Goal: Information Seeking & Learning: Learn about a topic

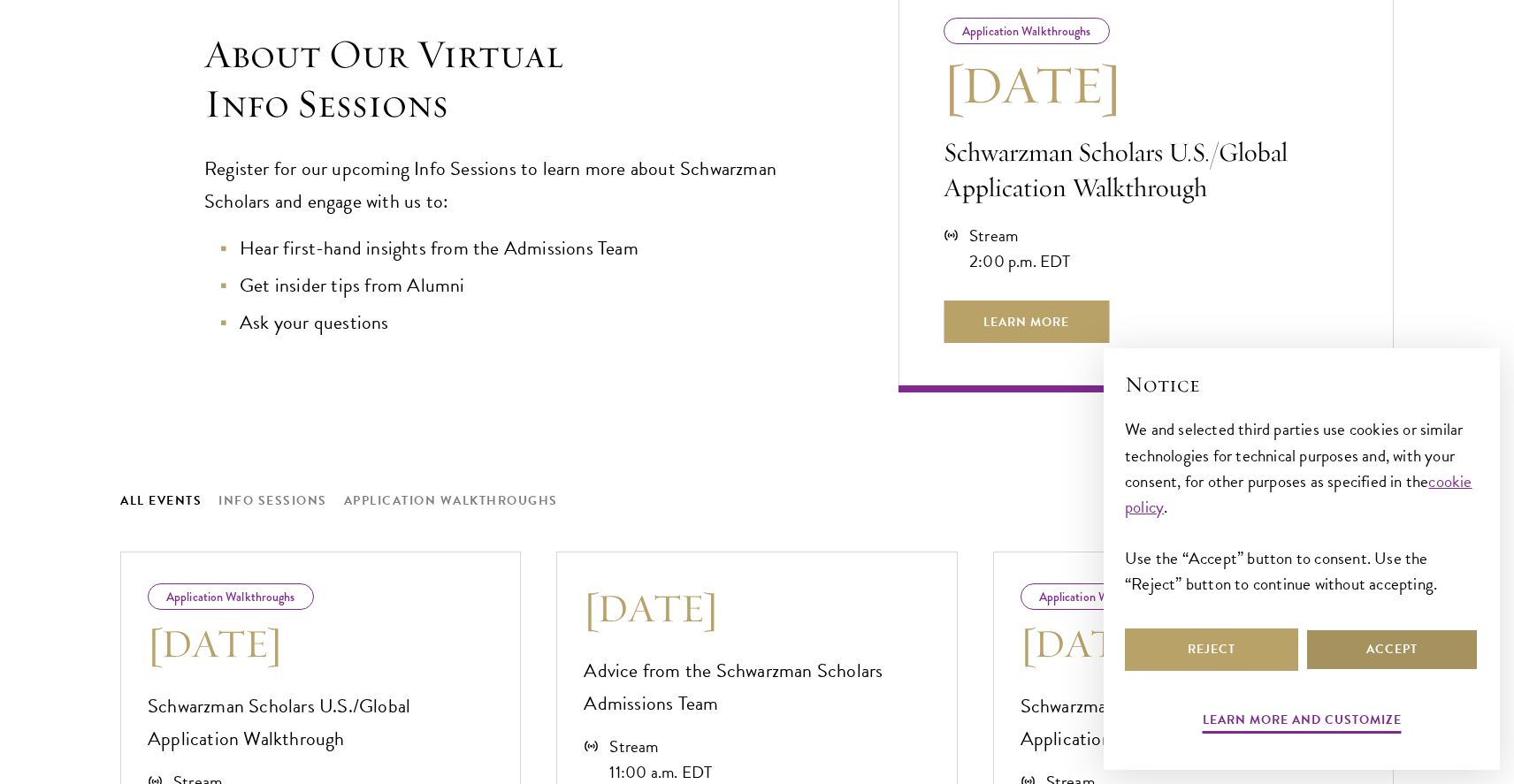
click at [1386, 652] on button "Accept" at bounding box center [1391, 650] width 174 height 42
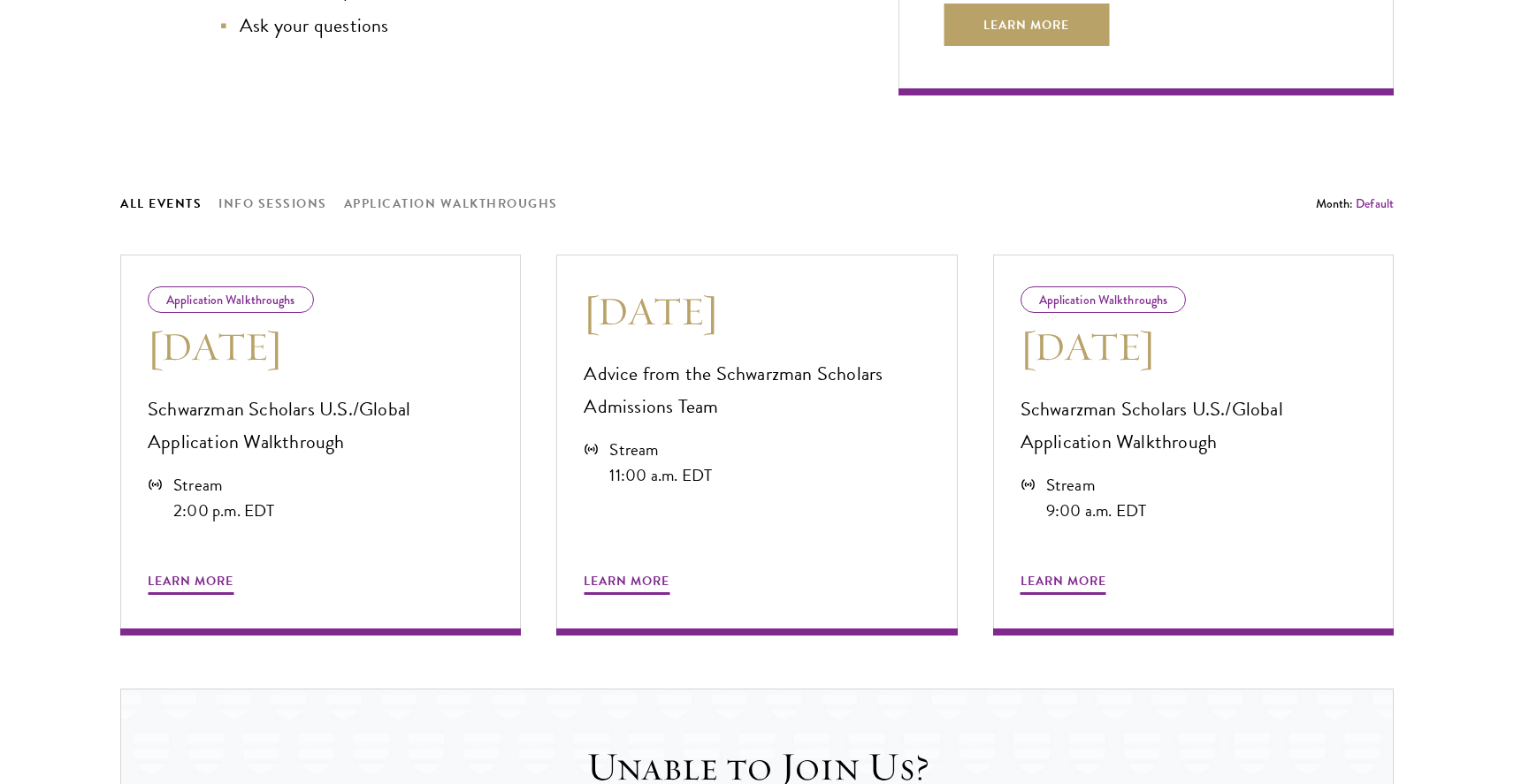
scroll to position [932, 0]
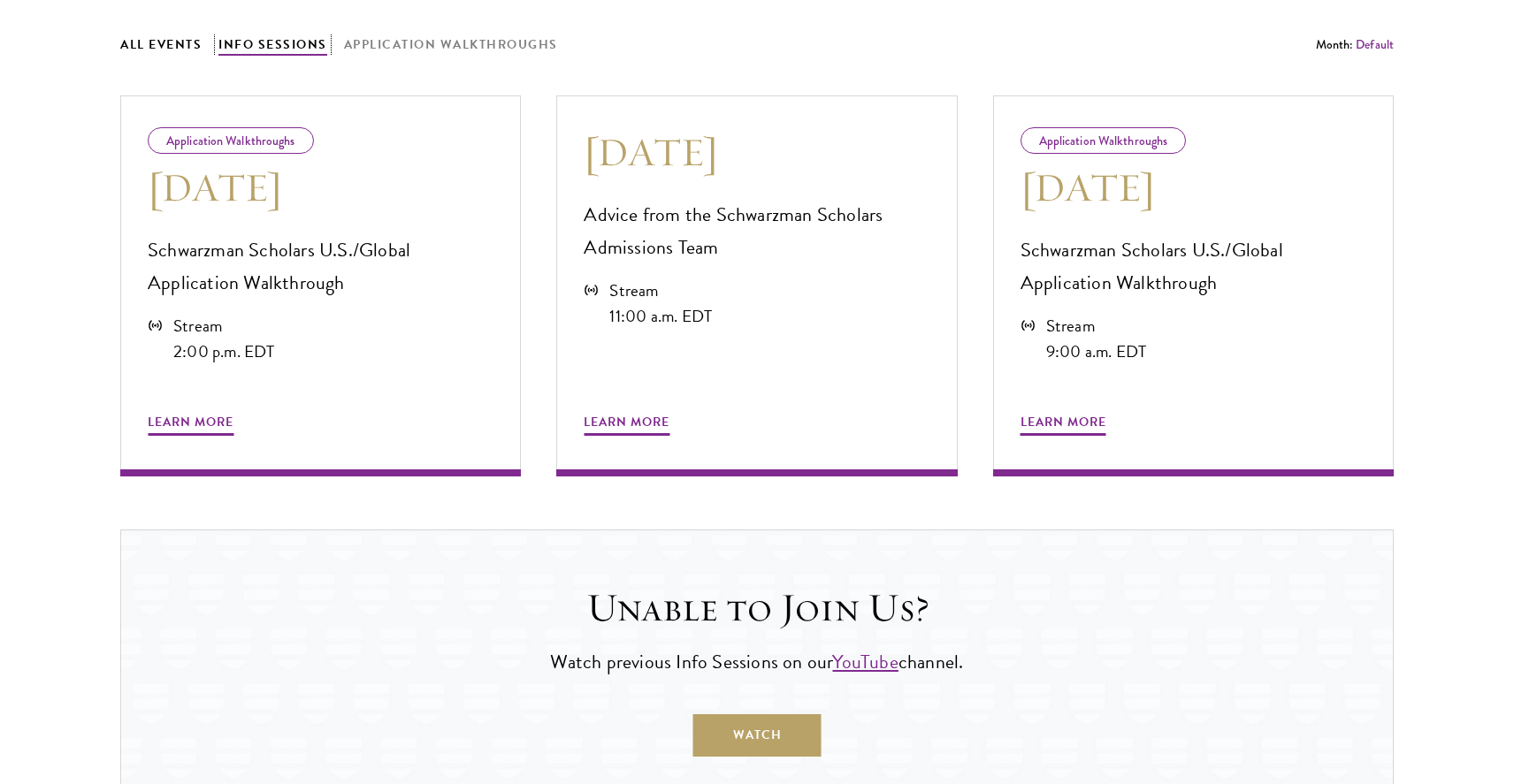
click at [281, 48] on button "Info Sessions" at bounding box center [272, 44] width 108 height 22
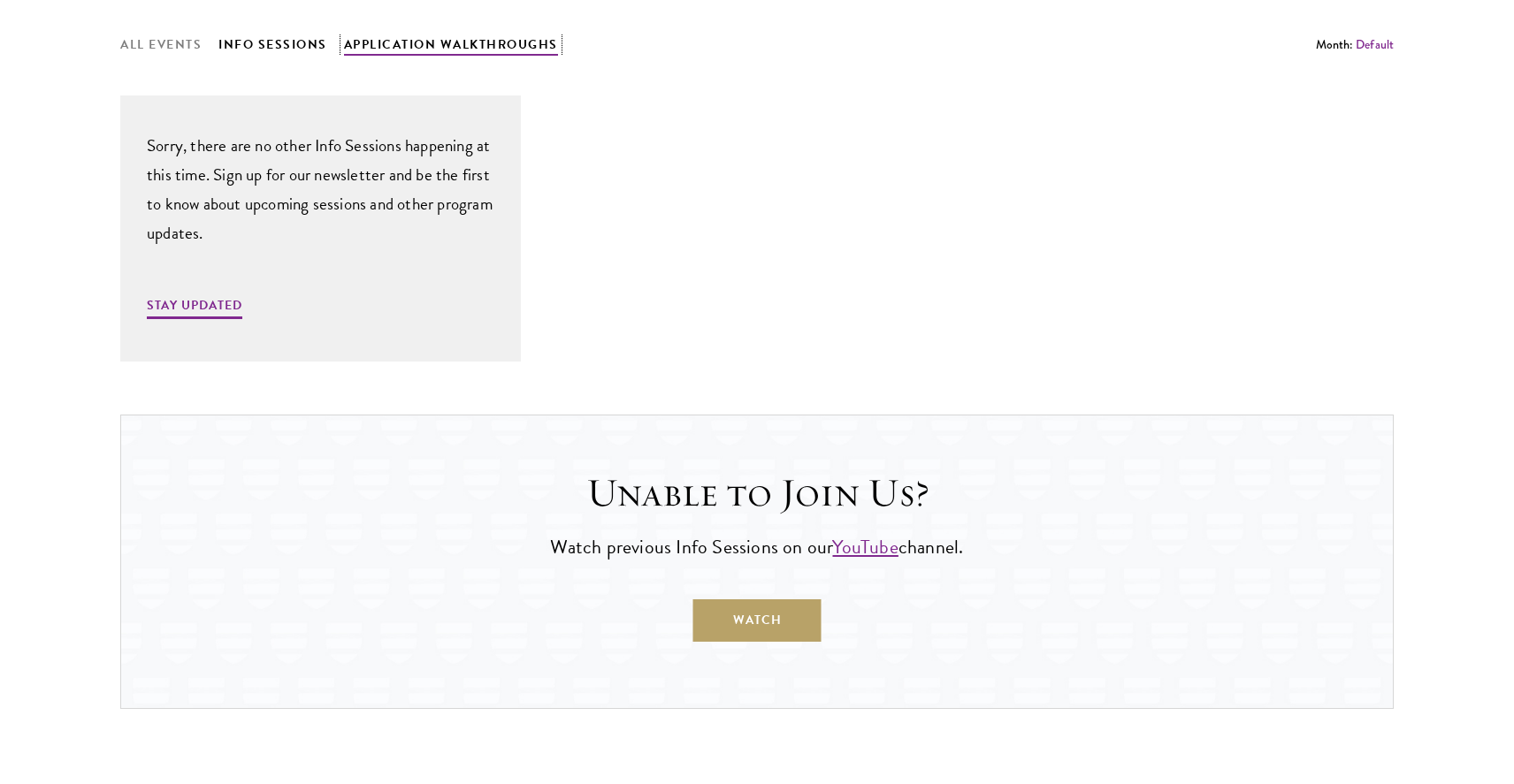
click at [424, 49] on button "Application Walkthroughs" at bounding box center [451, 44] width 214 height 22
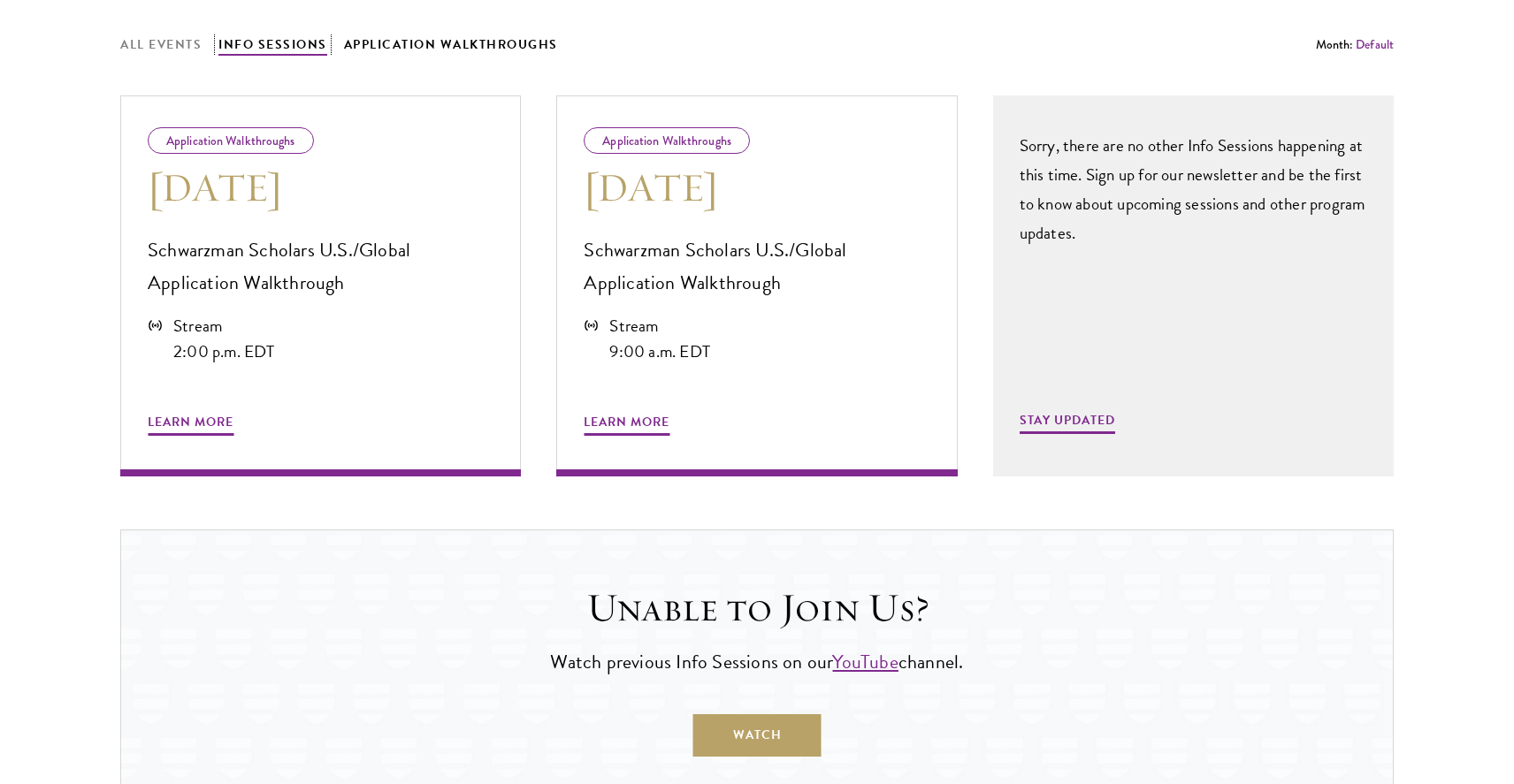
click at [279, 51] on button "Info Sessions" at bounding box center [272, 44] width 108 height 22
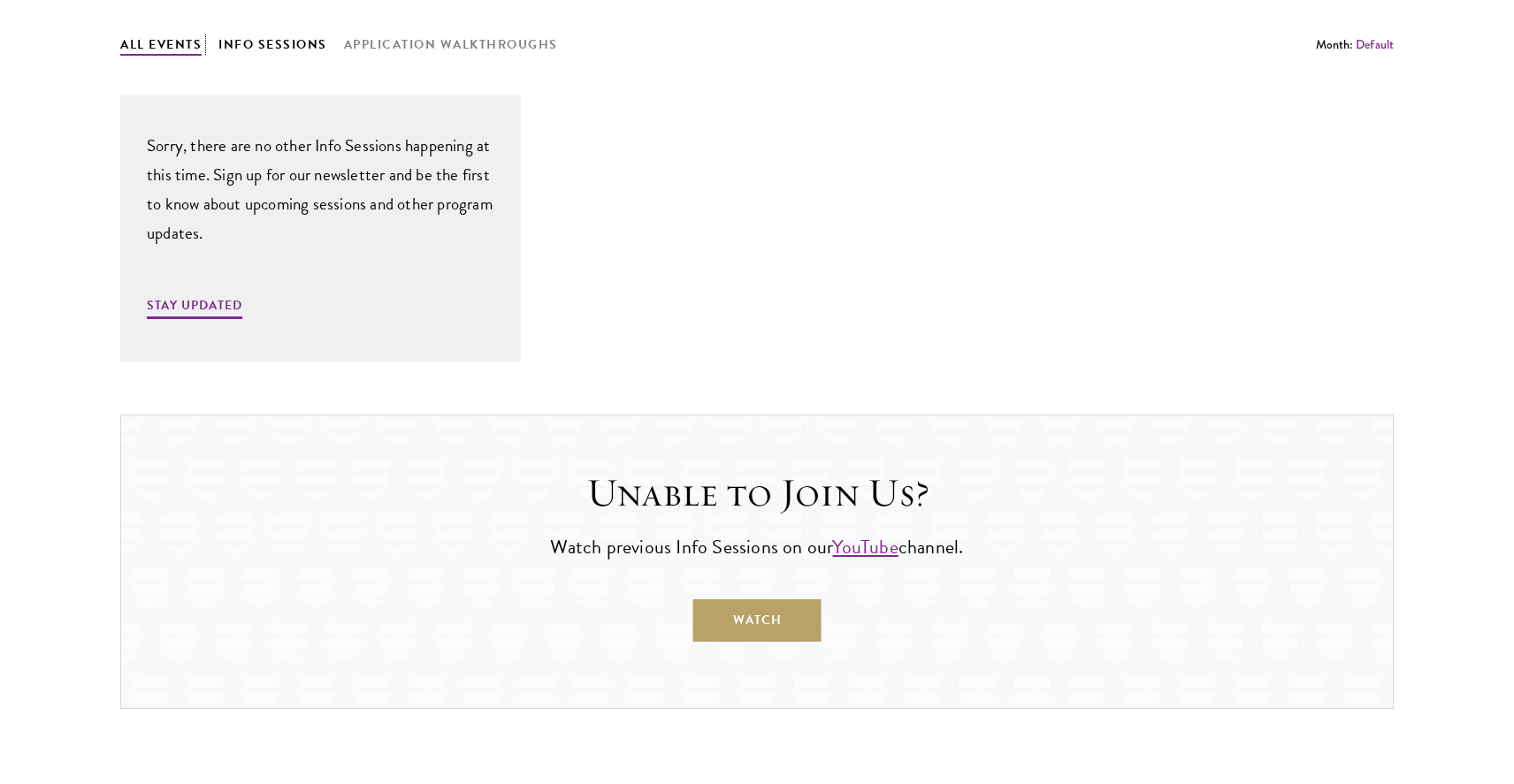
click at [155, 47] on button "All Events" at bounding box center [160, 44] width 82 height 22
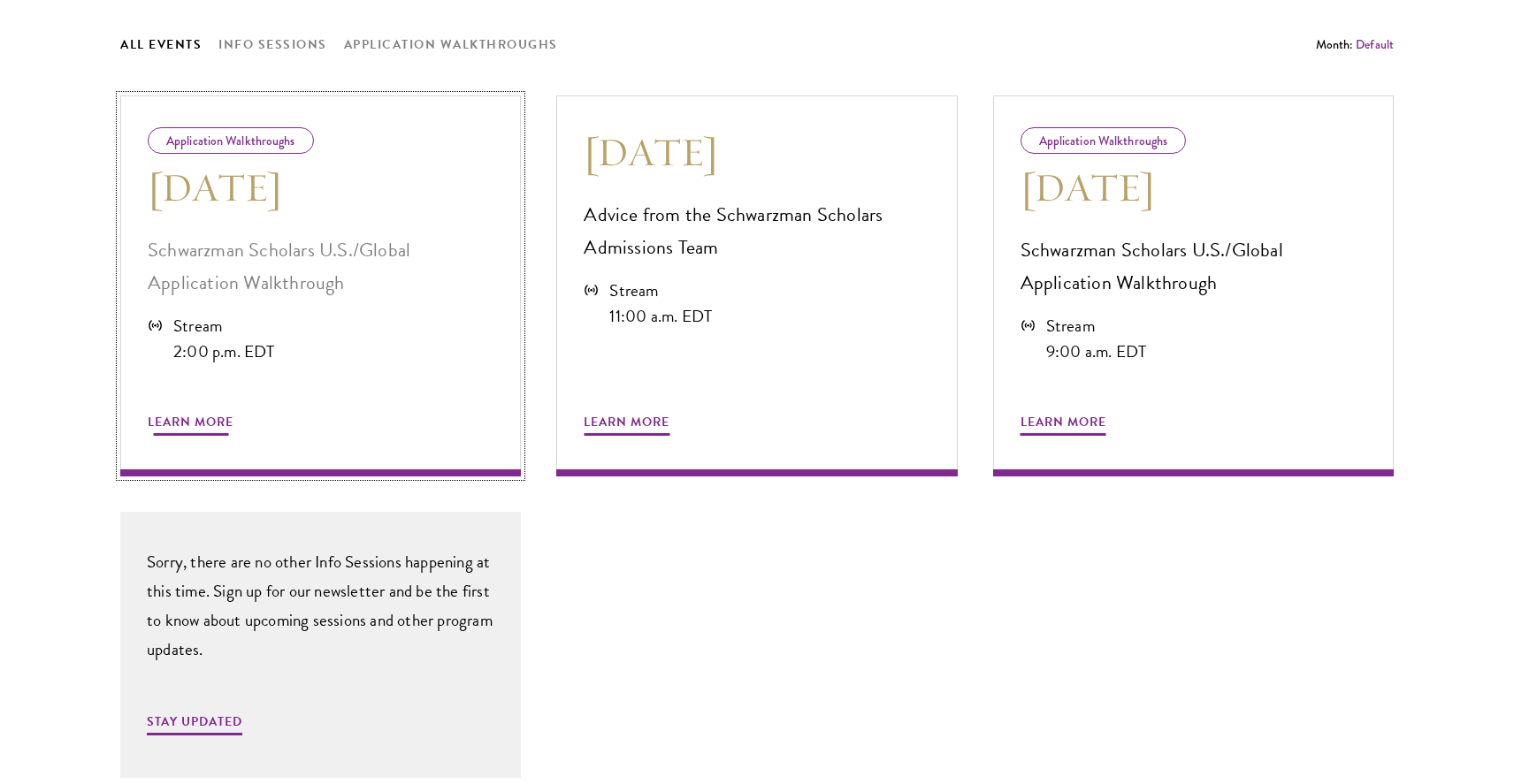
click at [172, 427] on span "Learn More" at bounding box center [190, 425] width 85 height 28
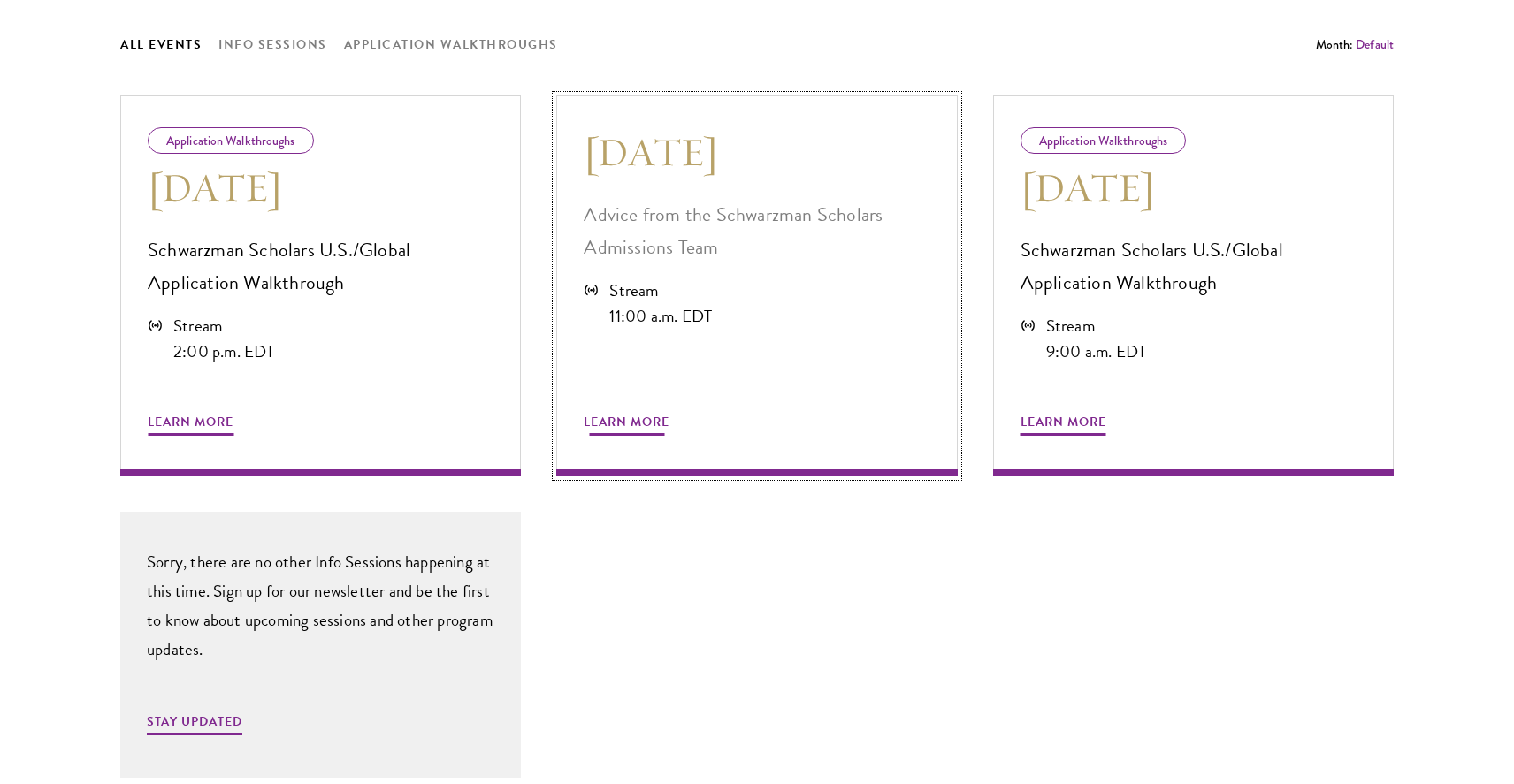
click at [605, 417] on span "Learn More" at bounding box center [626, 425] width 85 height 28
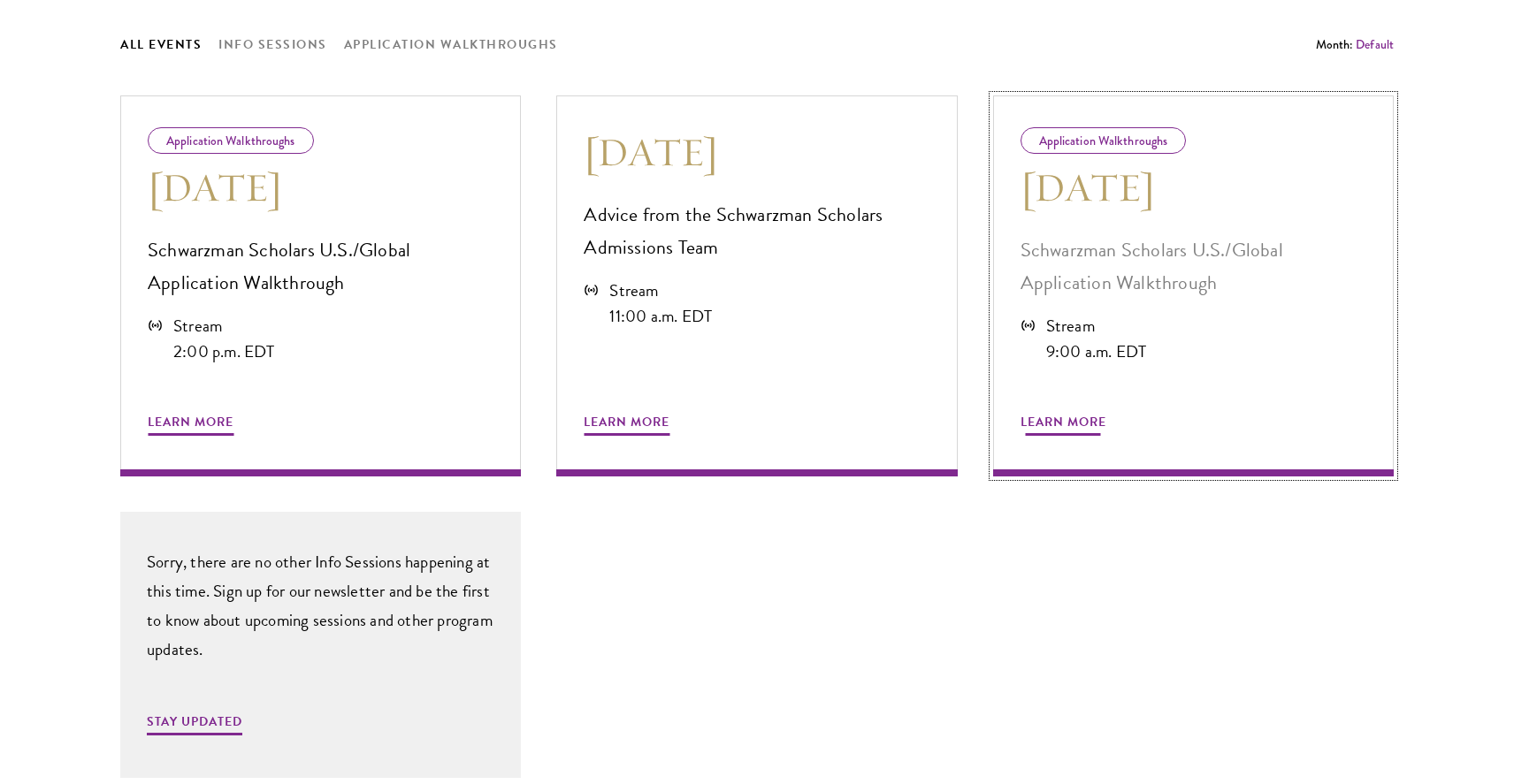
click at [1027, 420] on span "Learn More" at bounding box center [1062, 425] width 85 height 28
